Goal: Information Seeking & Learning: Learn about a topic

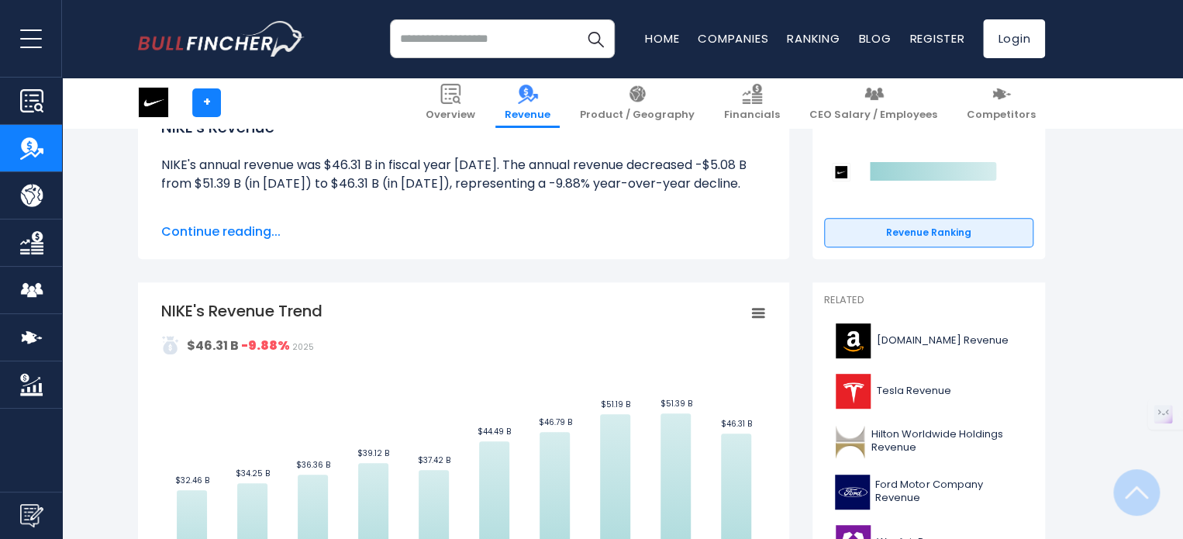
scroll to position [188, 0]
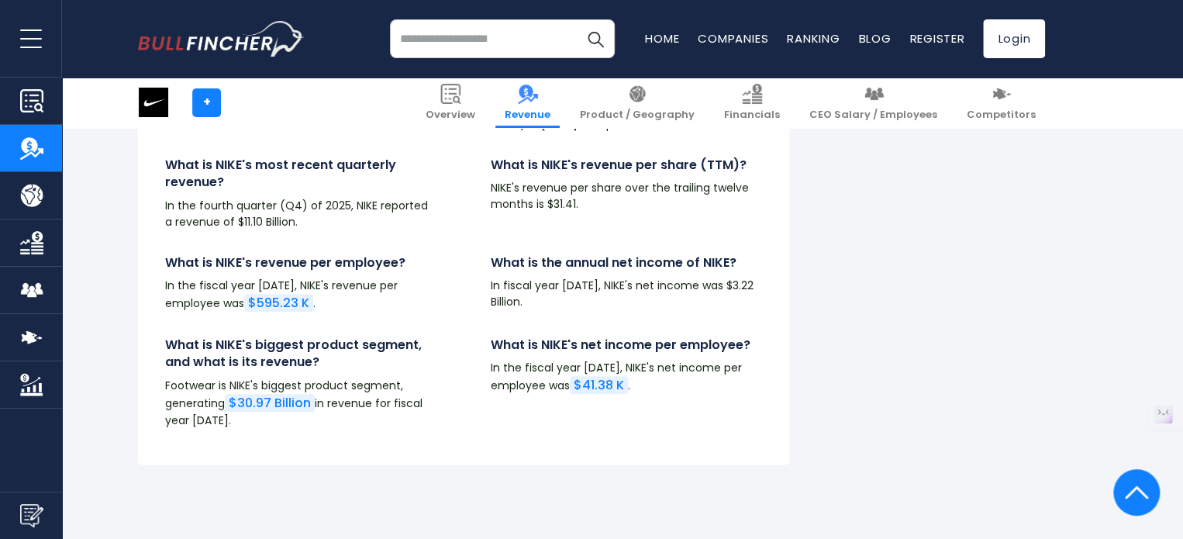
scroll to position [3373, 0]
